Goal: Find specific page/section: Find specific page/section

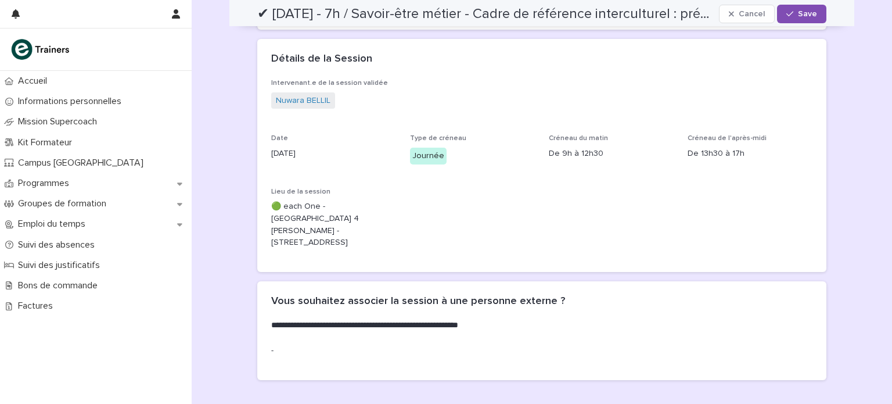
scroll to position [325, 0]
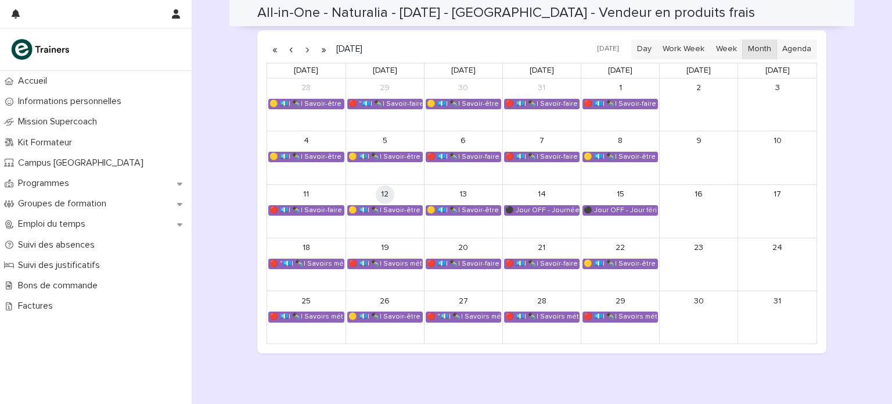
scroll to position [647, 0]
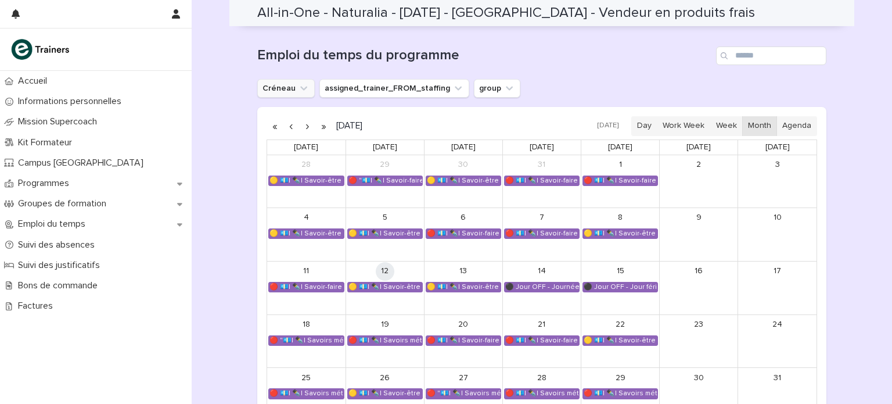
click at [298, 85] on icon "Créneau" at bounding box center [304, 88] width 12 height 12
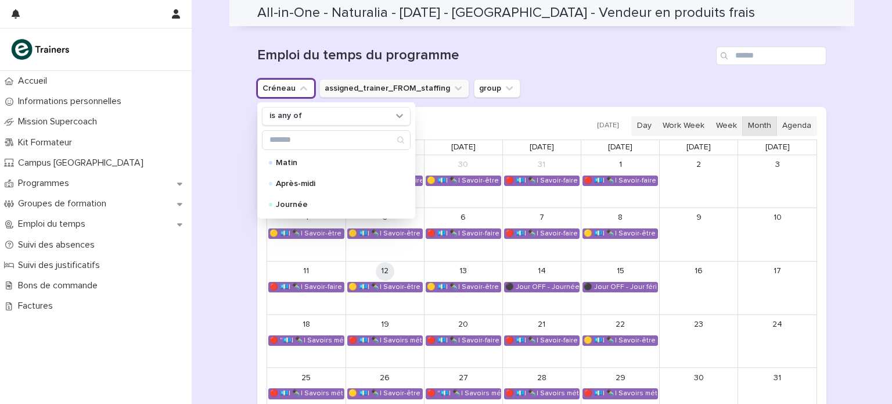
click at [328, 85] on button "assigned_trainer_FROM_staffing" at bounding box center [394, 88] width 150 height 19
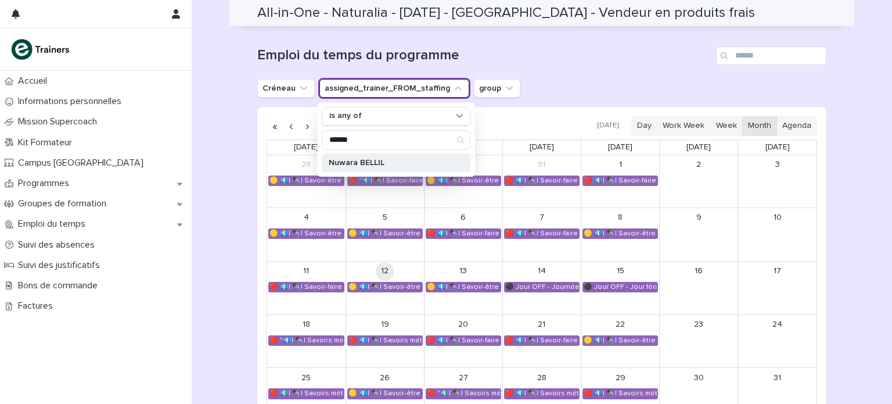
type input "******"
click at [348, 161] on p "Nuwara BELLIL" at bounding box center [390, 163] width 123 height 8
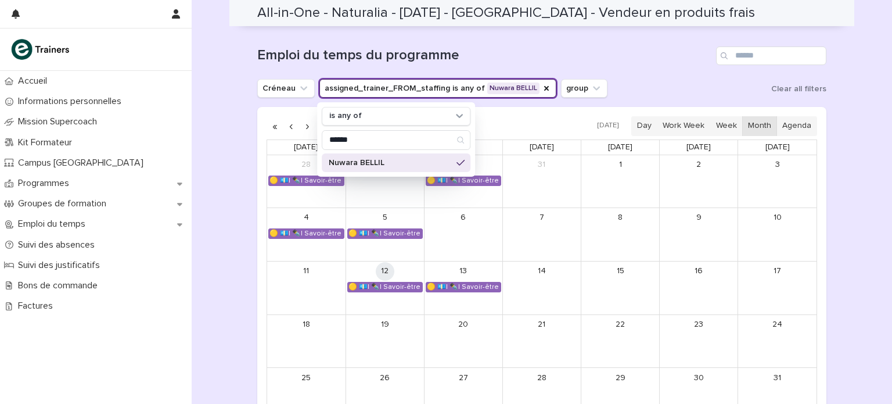
click at [469, 60] on h1 "Emploi du temps du programme" at bounding box center [484, 55] width 454 height 17
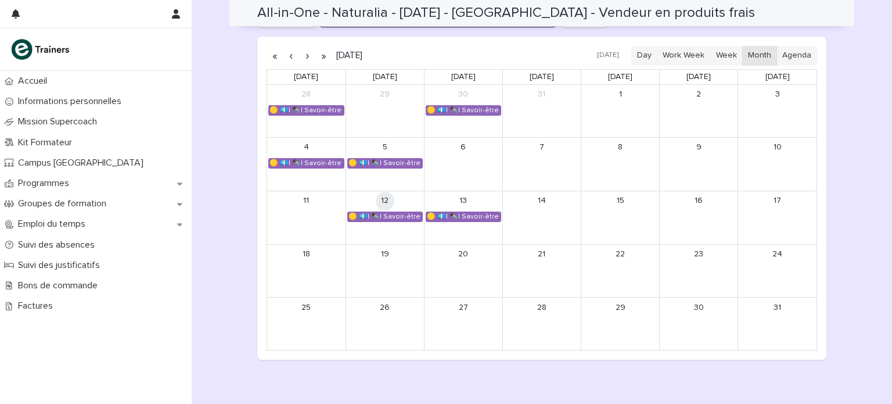
scroll to position [719, 0]
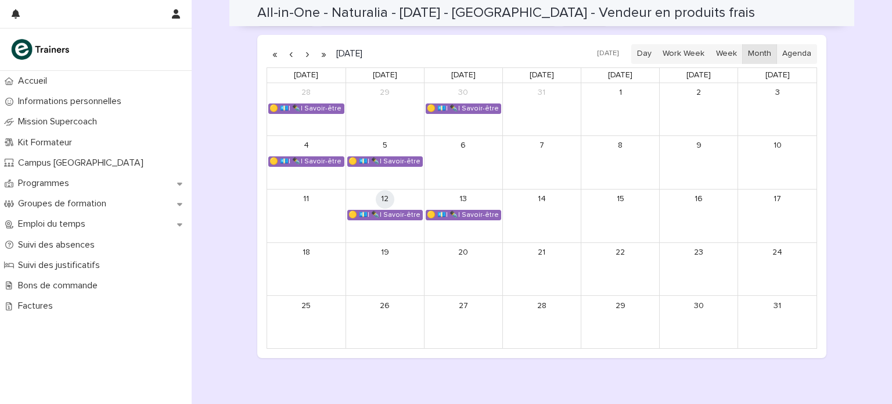
click at [303, 53] on button "button" at bounding box center [307, 54] width 16 height 19
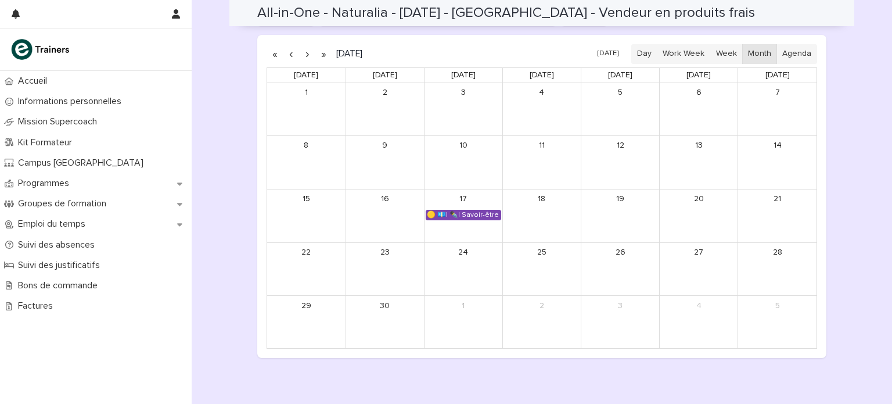
click at [443, 210] on div "🟡 💶| ✒️| Savoir-être métier - Mobilisation et valorisation de ses forces et tal…" at bounding box center [463, 214] width 74 height 9
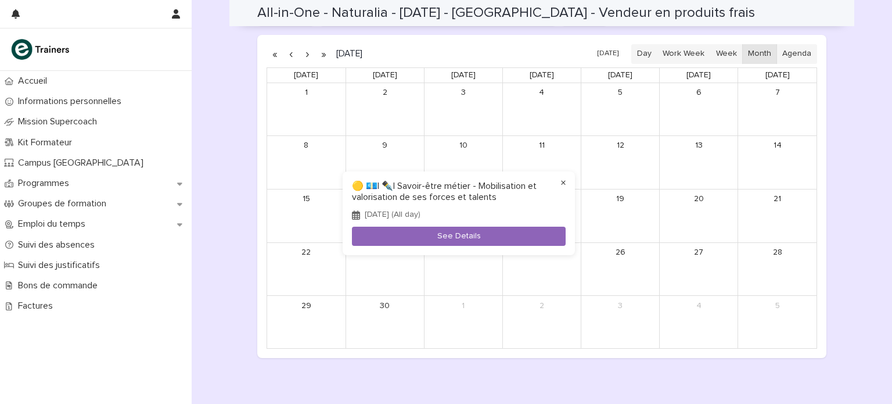
click at [562, 182] on button "×" at bounding box center [563, 183] width 14 height 14
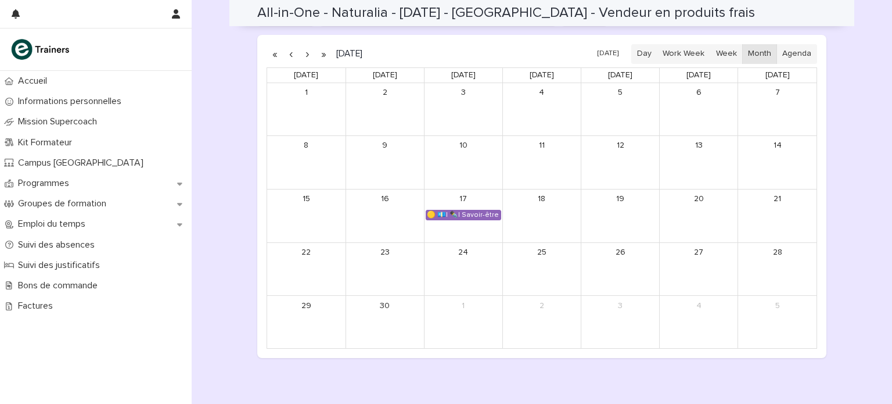
scroll to position [656, 0]
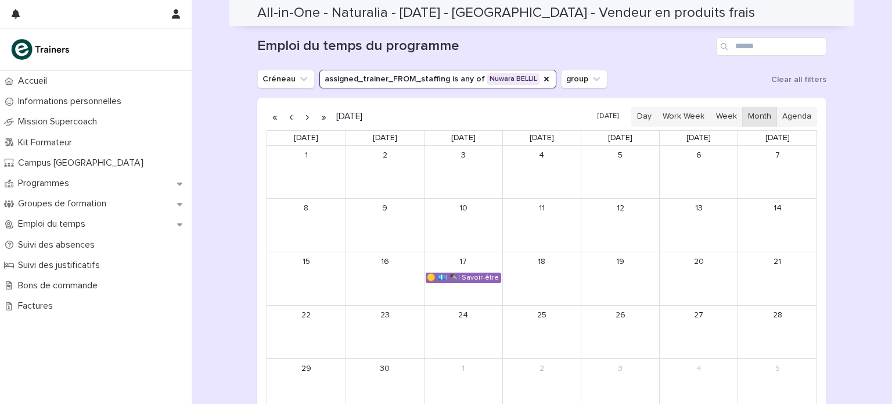
click at [337, 77] on button "assigned_trainer_FROM_staffing is any of Nuwara BELLIL" at bounding box center [437, 79] width 237 height 19
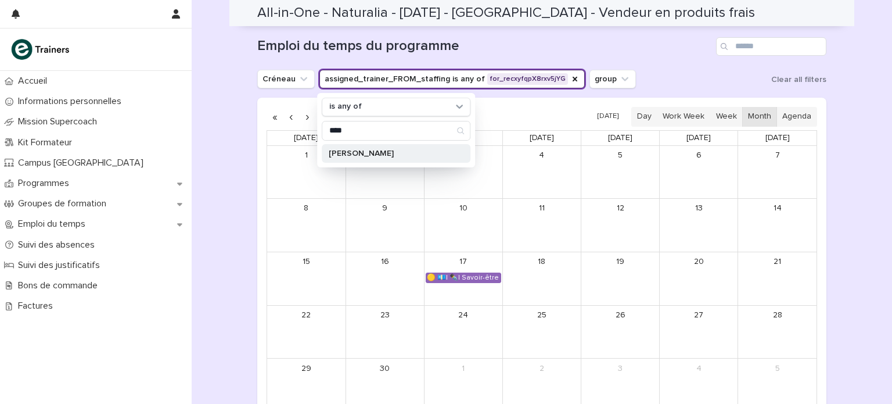
type input "****"
click at [346, 153] on p "Jaouad WIDAR" at bounding box center [390, 153] width 123 height 8
click at [610, 46] on h1 "Emploi du temps du programme" at bounding box center [484, 46] width 454 height 17
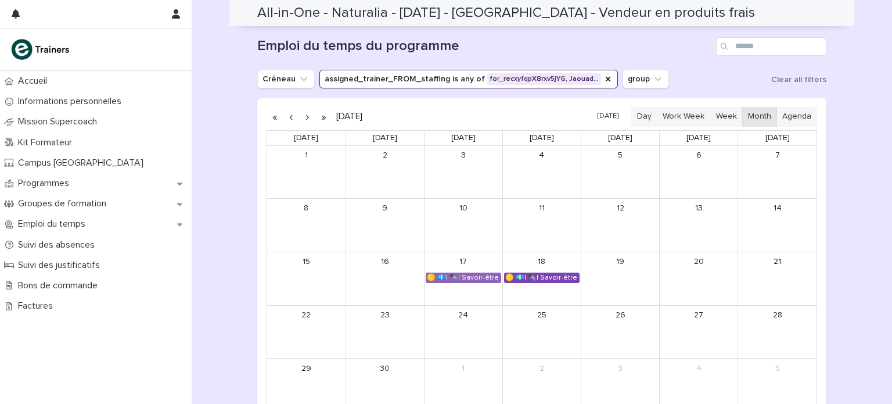
click at [520, 278] on div "🟡 💶| ✒️| Savoir-être métier - Collaboration et dynamique d'équipe dans un espac…" at bounding box center [542, 277] width 74 height 9
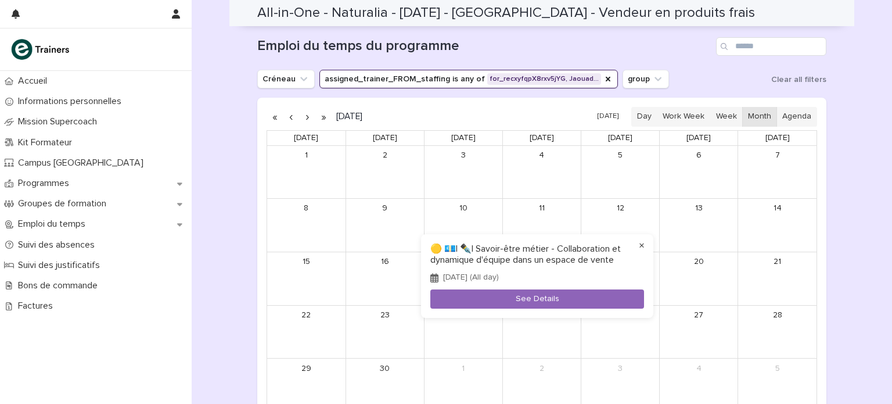
click at [639, 246] on button "×" at bounding box center [642, 246] width 14 height 14
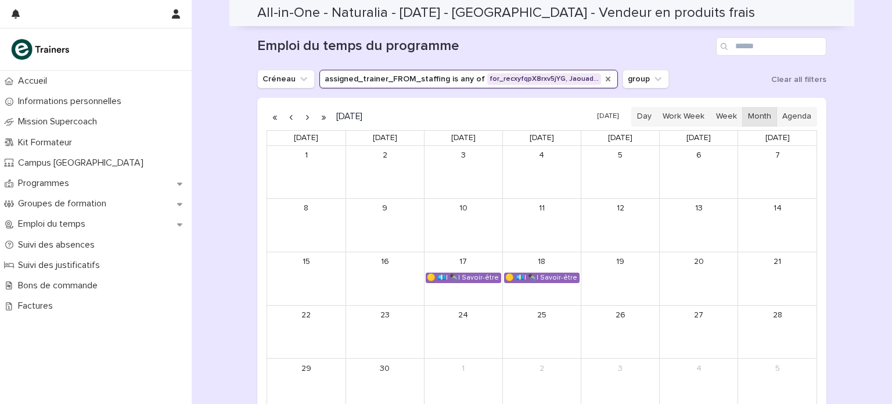
click at [603, 76] on icon "assigned_trainer_FROM_staffing" at bounding box center [607, 78] width 9 height 9
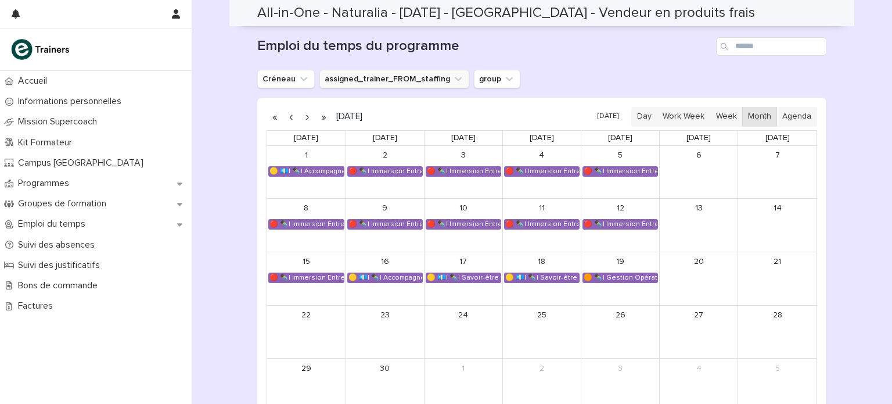
click at [288, 118] on button "button" at bounding box center [291, 116] width 16 height 19
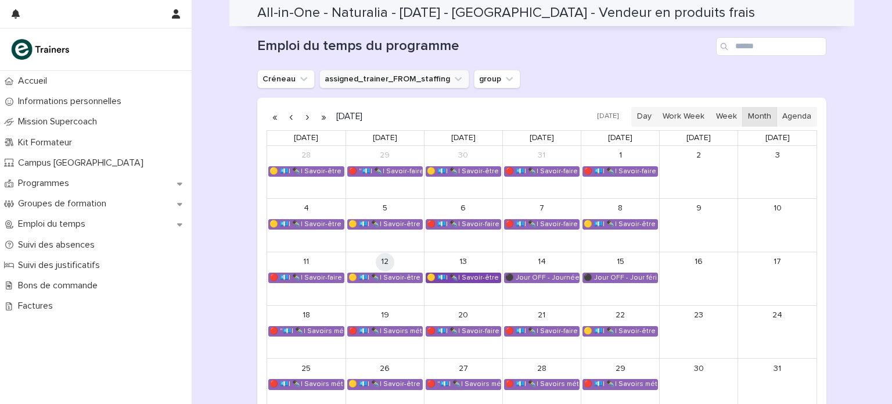
click at [450, 273] on div "🟡 💶| ✒️| Savoir-être métier - Organisation de son travail selon les priorités e…" at bounding box center [463, 277] width 74 height 9
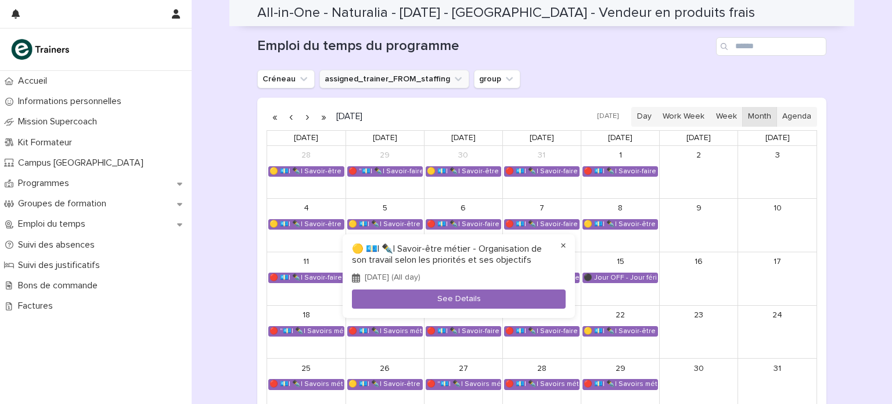
click at [561, 246] on button "×" at bounding box center [563, 246] width 14 height 14
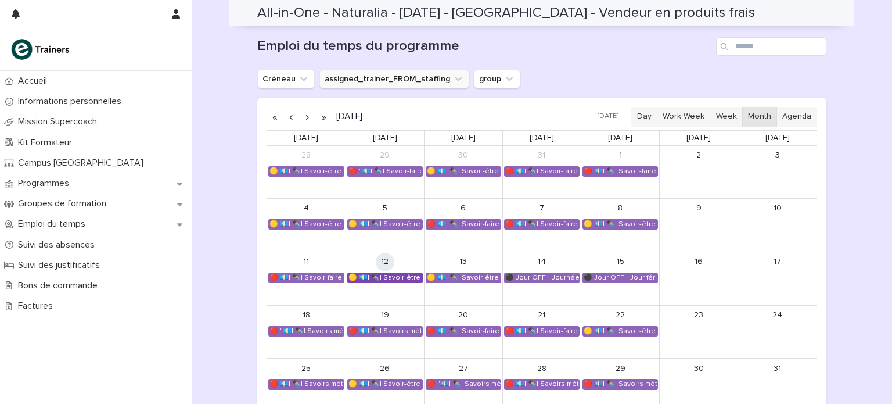
click at [404, 280] on div "🟡 💶| ✒️| Savoir-être métier - Cadre de référence interculturel : prévenir les i…" at bounding box center [385, 277] width 74 height 9
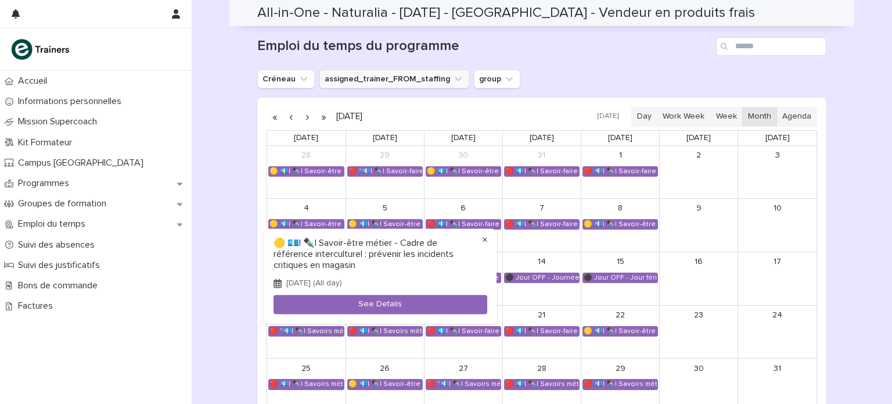
click at [483, 240] on button "×" at bounding box center [485, 240] width 14 height 14
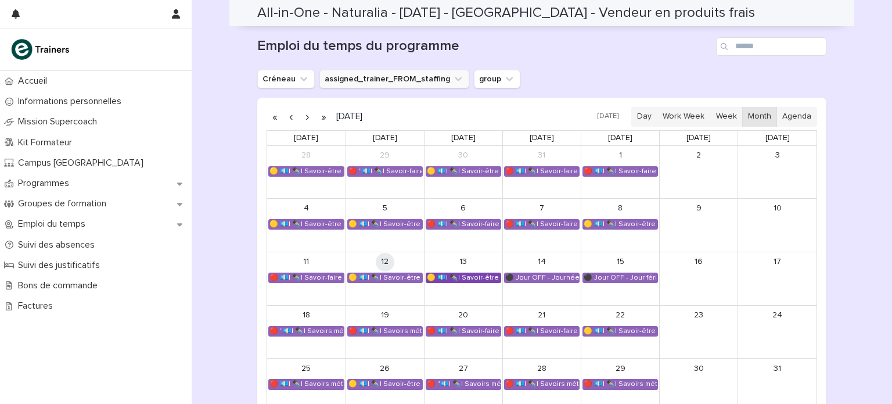
click at [463, 276] on div "🟡 💶| ✒️| Savoir-être métier - Organisation de son travail selon les priorités e…" at bounding box center [463, 277] width 74 height 9
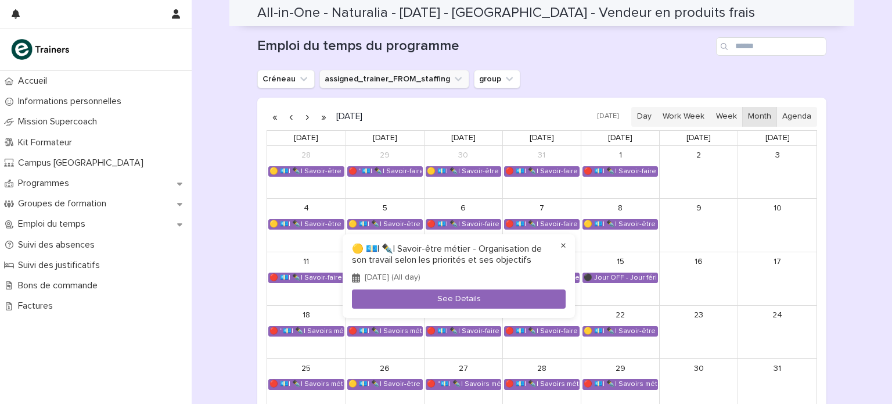
click at [563, 243] on button "×" at bounding box center [563, 246] width 14 height 14
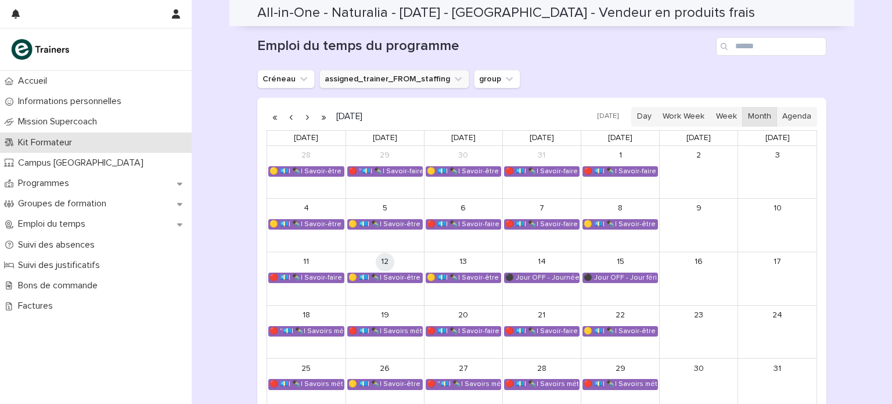
click at [70, 141] on p "Kit Formateur" at bounding box center [47, 142] width 68 height 11
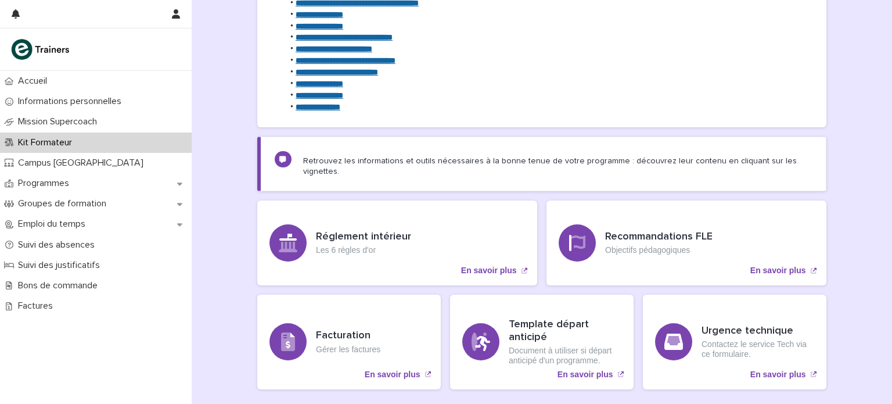
scroll to position [179, 0]
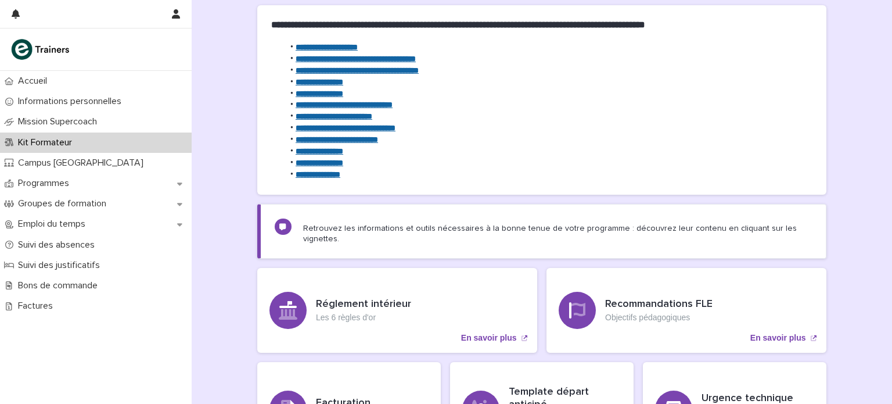
click at [333, 147] on strong "**********" at bounding box center [320, 151] width 48 height 8
